Goal: Task Accomplishment & Management: Manage account settings

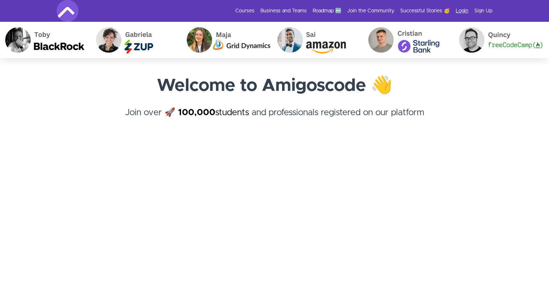
click at [435, 11] on link "Login" at bounding box center [462, 10] width 13 height 7
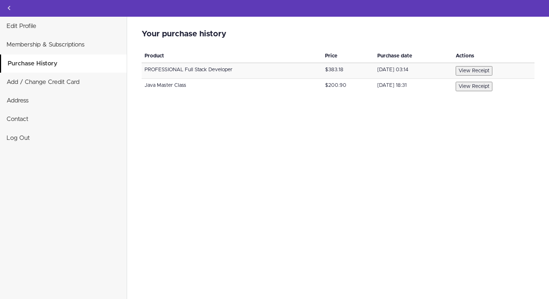
click at [492, 70] on button "View Receipt" at bounding box center [474, 70] width 37 height 9
click at [484, 85] on button "View Receipt" at bounding box center [474, 86] width 37 height 9
click at [10, 7] on icon "Back to courses" at bounding box center [9, 8] width 9 height 9
